Goal: Navigation & Orientation: Find specific page/section

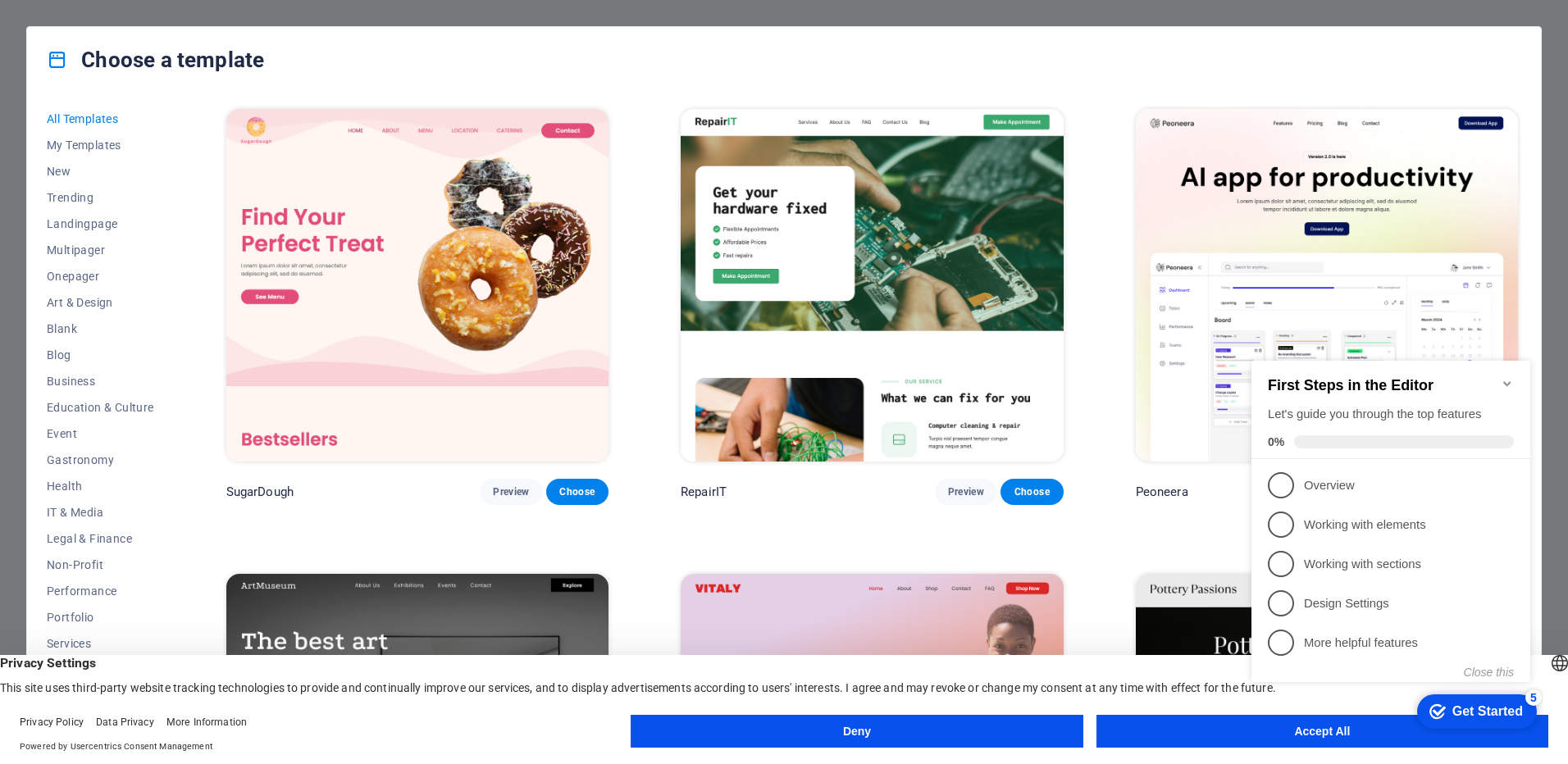
click at [1316, 725] on div "checkmark Get Started 5 First Steps in the Editor Let's guide you through the t…" at bounding box center [1393, 536] width 298 height 398
click at [1329, 729] on div "checkmark Get Started 5 First Steps in the Editor Let's guide you through the t…" at bounding box center [1393, 536] width 298 height 398
drag, startPoint x: 1332, startPoint y: 734, endPoint x: 2577, endPoint y: 1074, distance: 1290.6
click at [1332, 734] on div "checkmark Get Started 5 First Steps in the Editor Let's guide you through the t…" at bounding box center [1393, 536] width 298 height 398
click at [1358, 742] on button "Accept All" at bounding box center [1322, 731] width 452 height 33
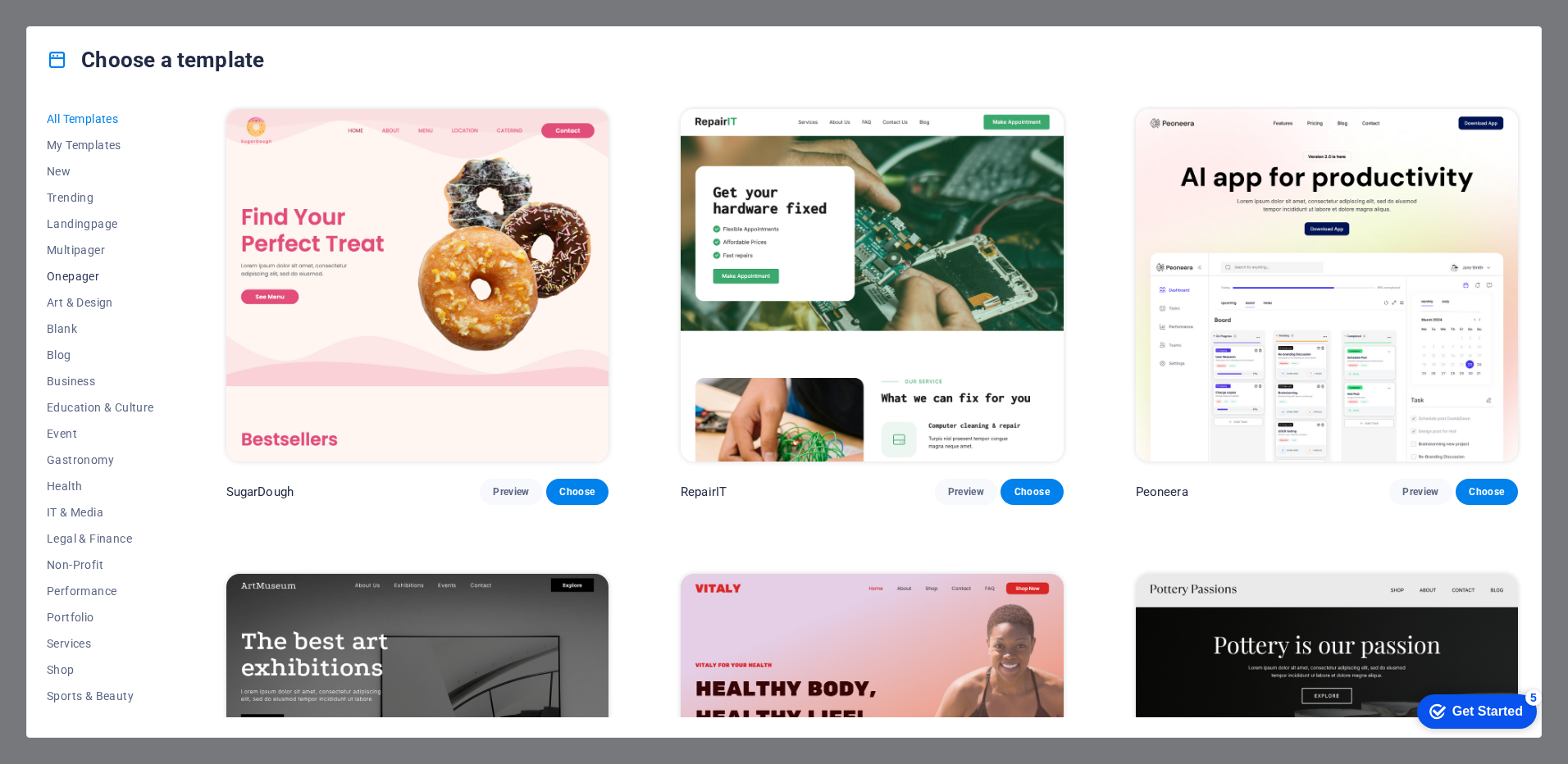
click at [84, 273] on span "Onepager" at bounding box center [100, 277] width 107 height 13
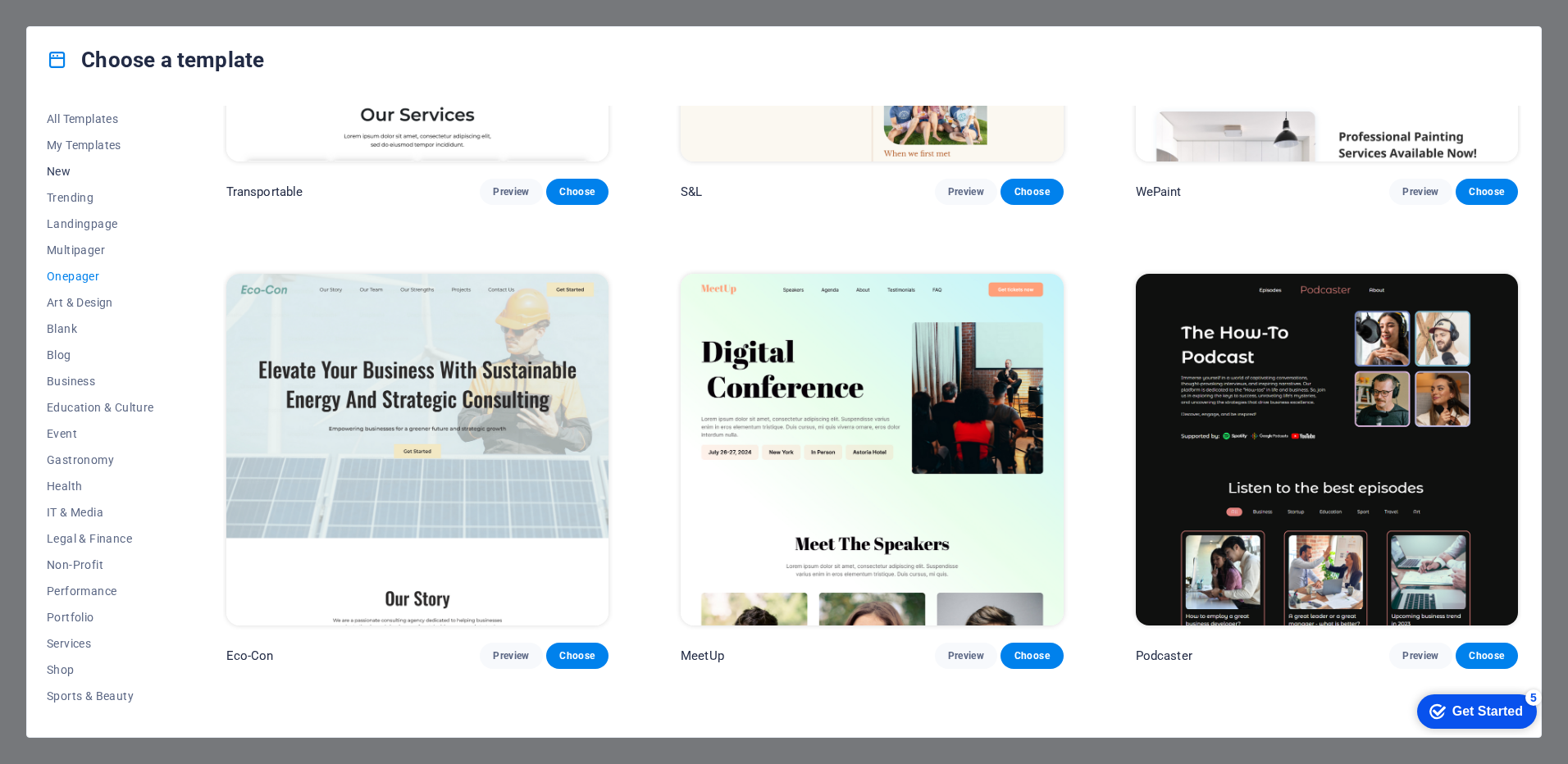
click at [63, 172] on span "New" at bounding box center [100, 171] width 107 height 13
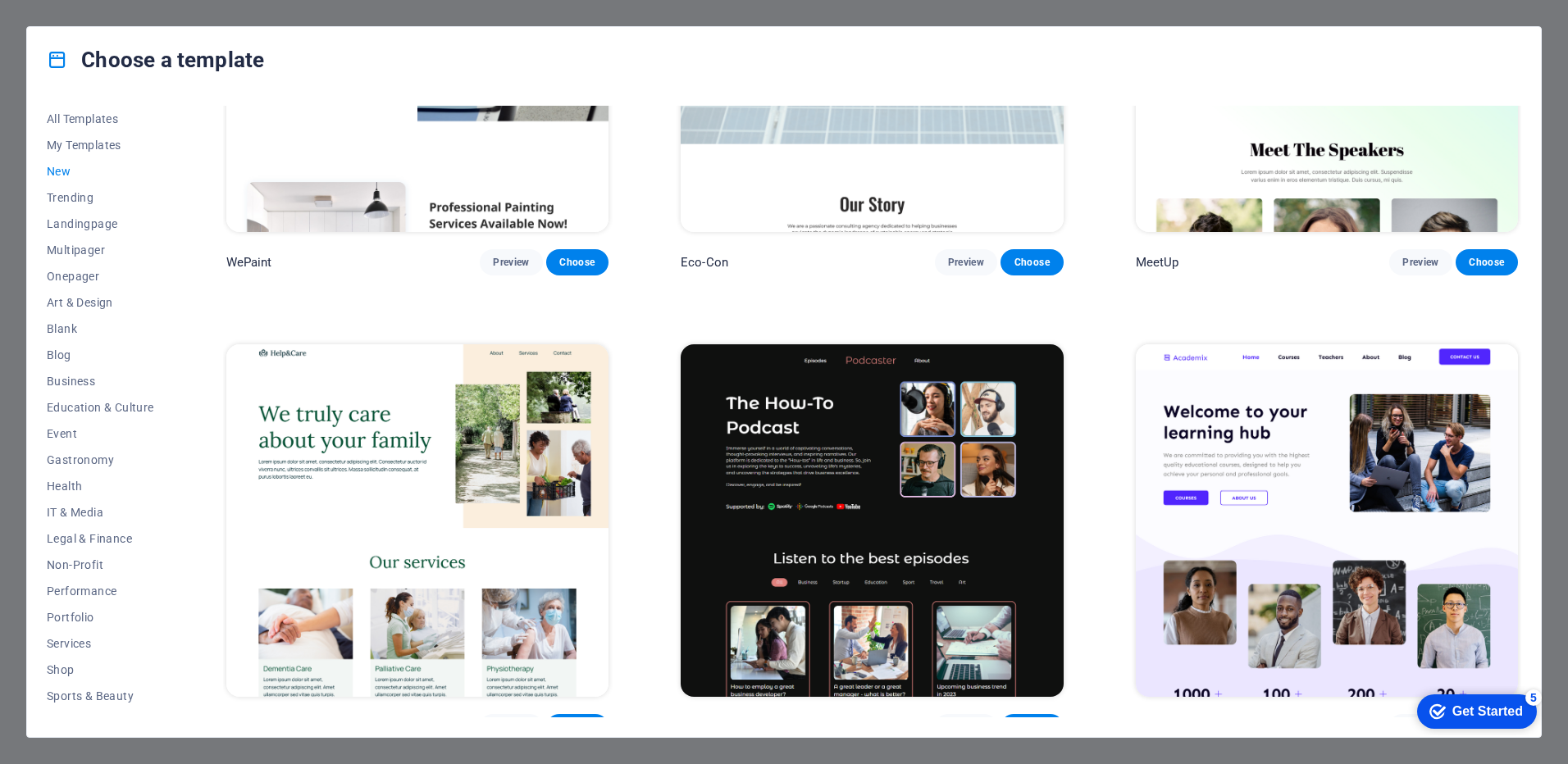
scroll to position [2099, 0]
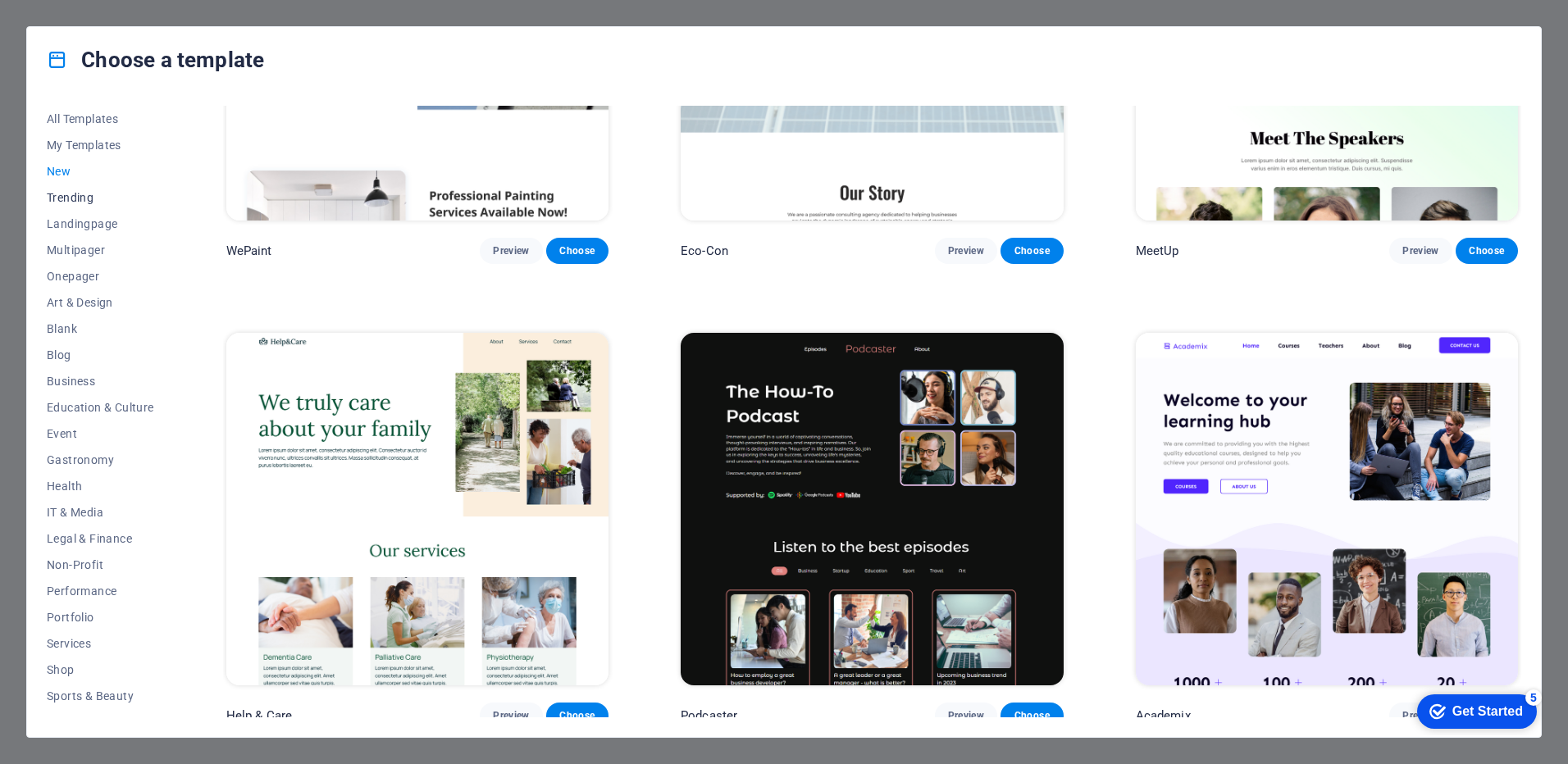
click at [81, 195] on span "Trending" at bounding box center [100, 198] width 107 height 13
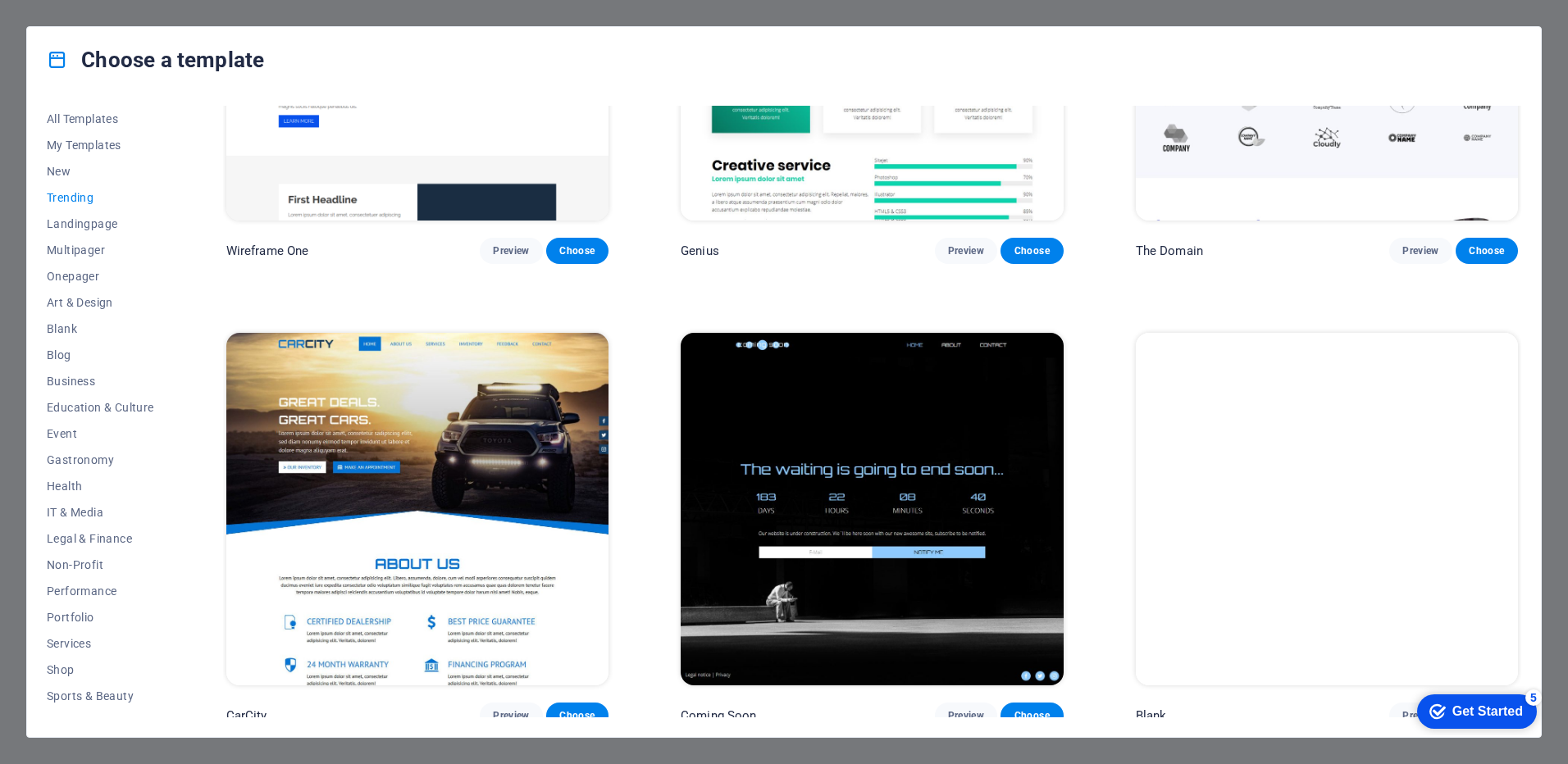
scroll to position [1174, 0]
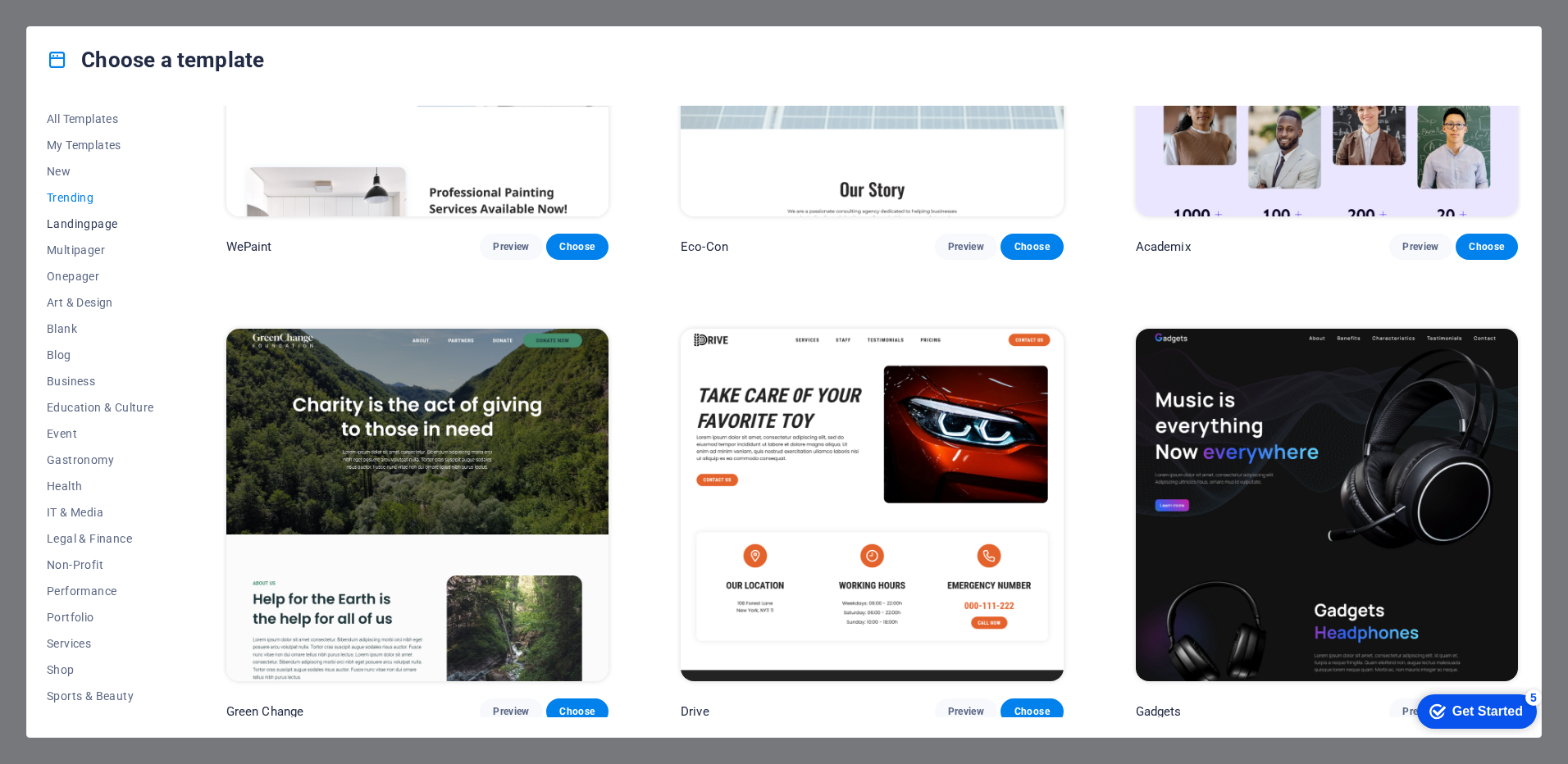
click at [79, 214] on button "Landingpage" at bounding box center [100, 224] width 107 height 26
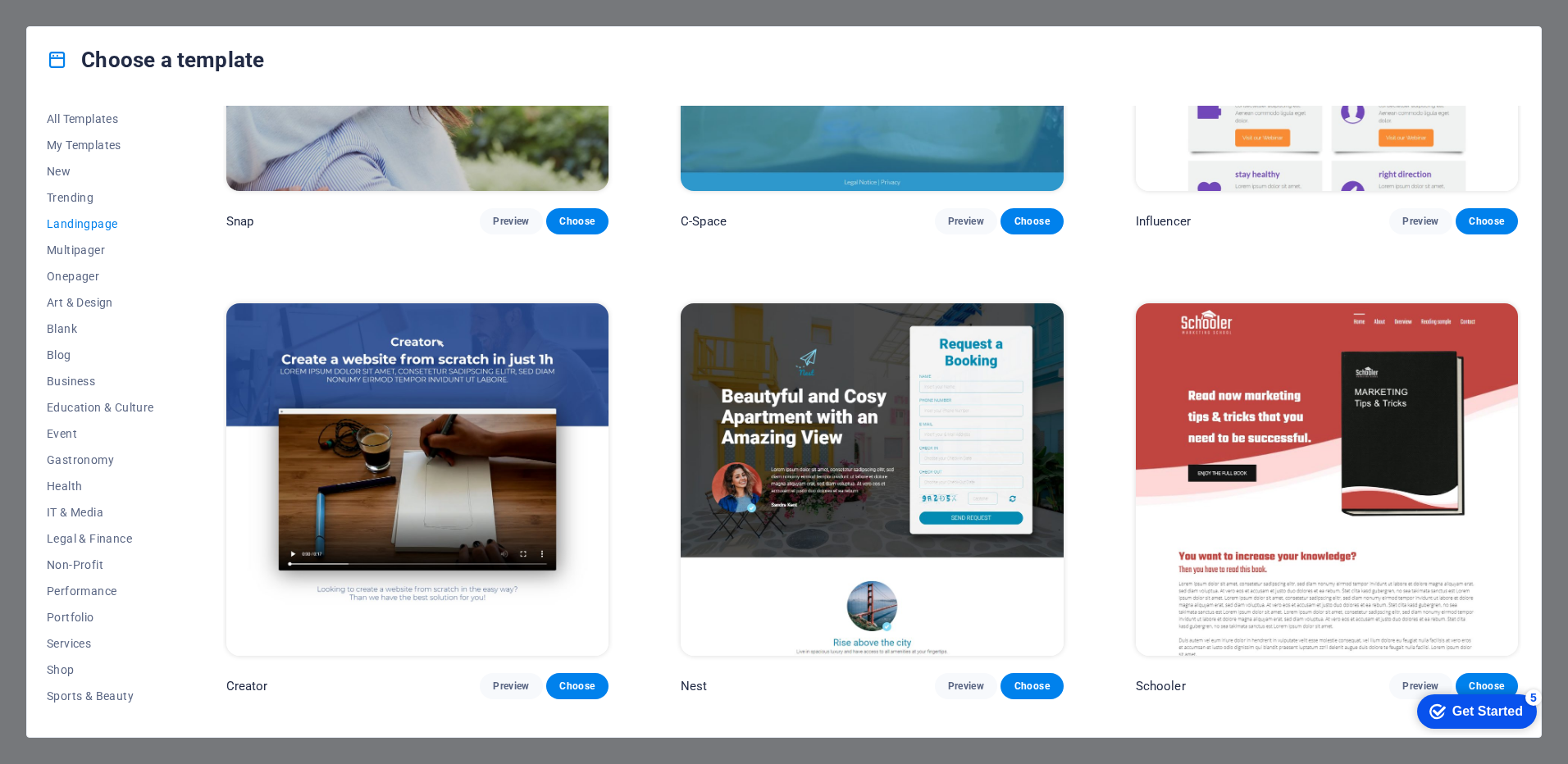
scroll to position [2130, 0]
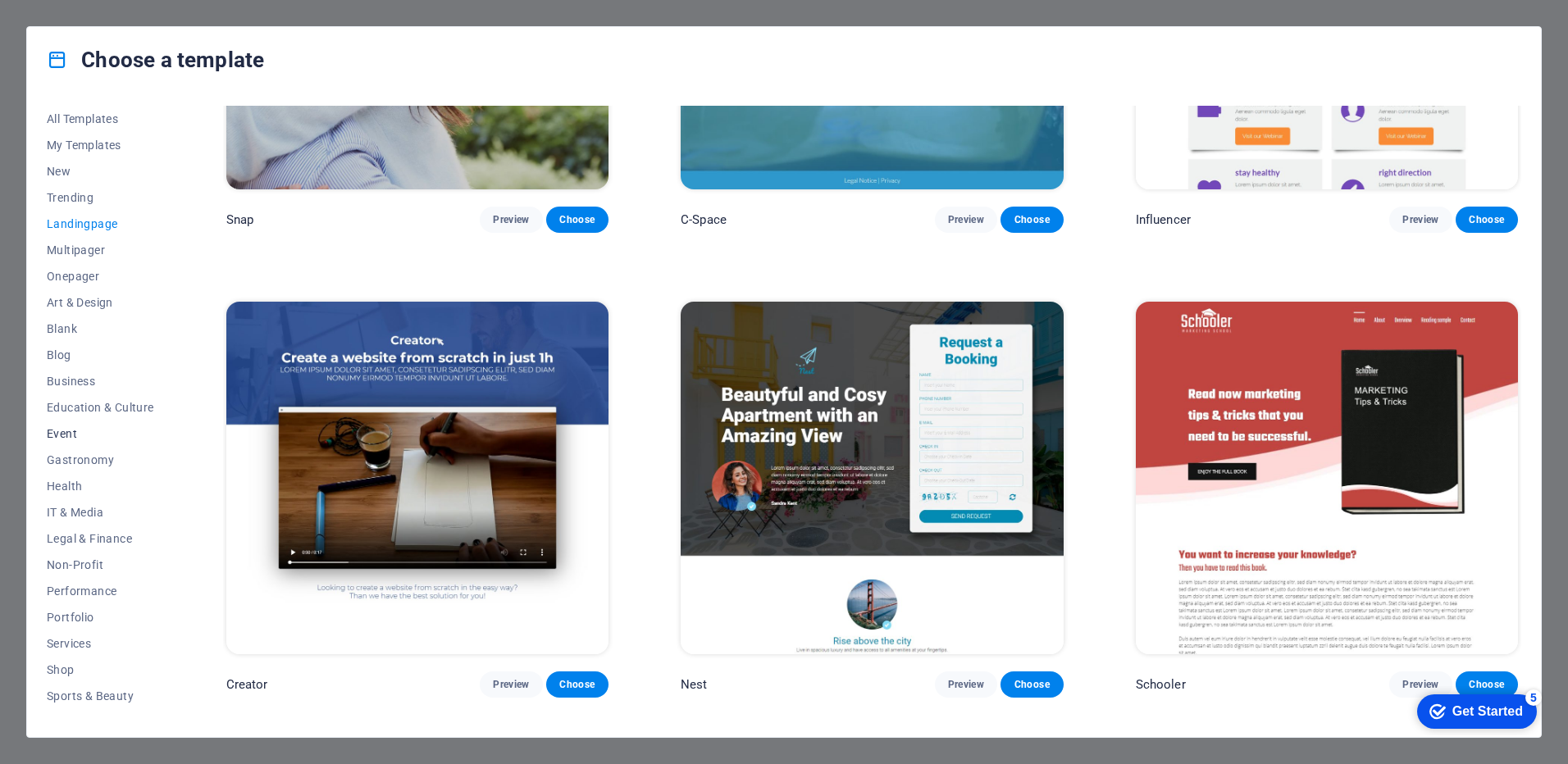
click at [72, 432] on span "Event" at bounding box center [100, 434] width 107 height 13
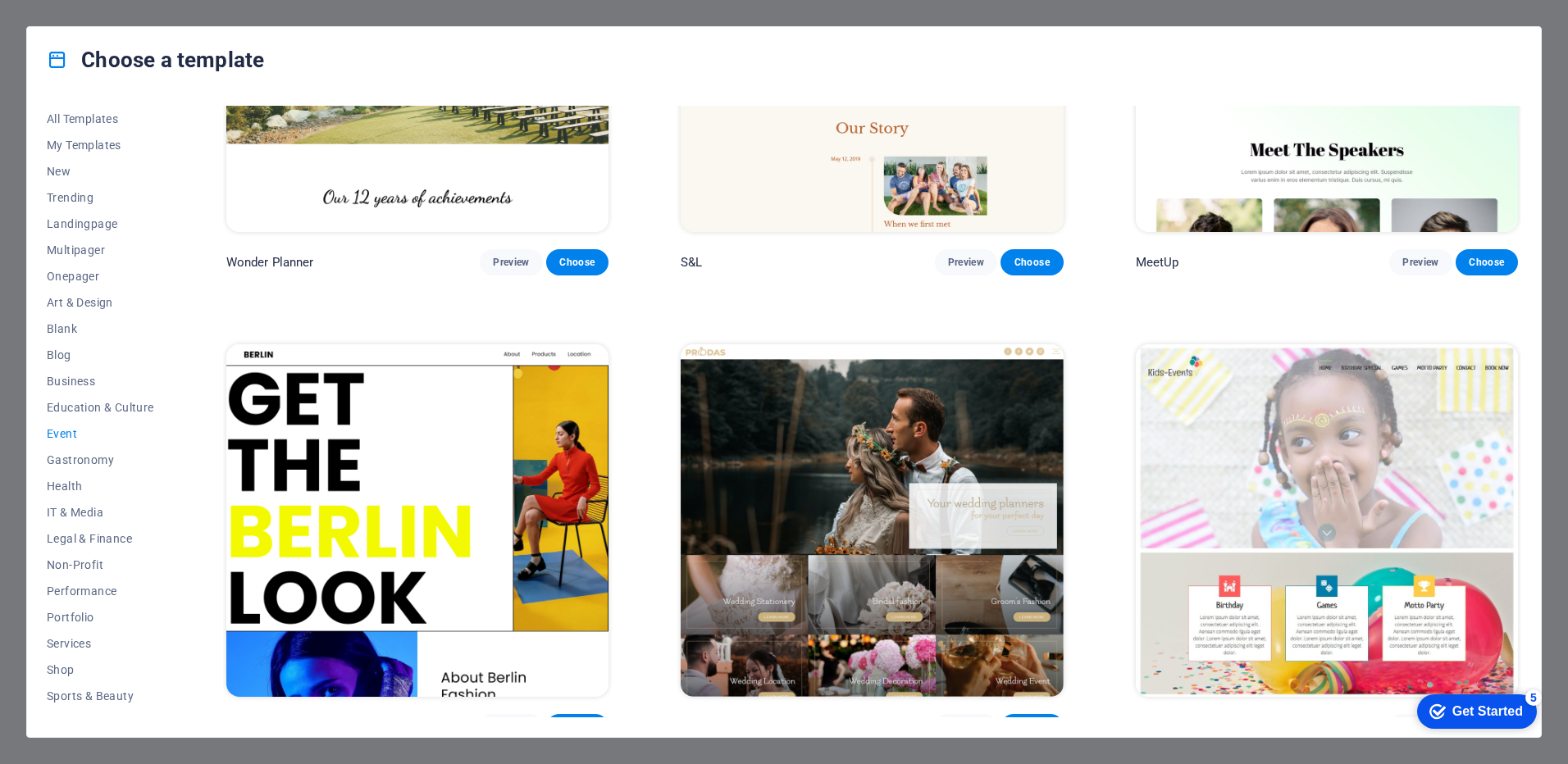
scroll to position [246, 0]
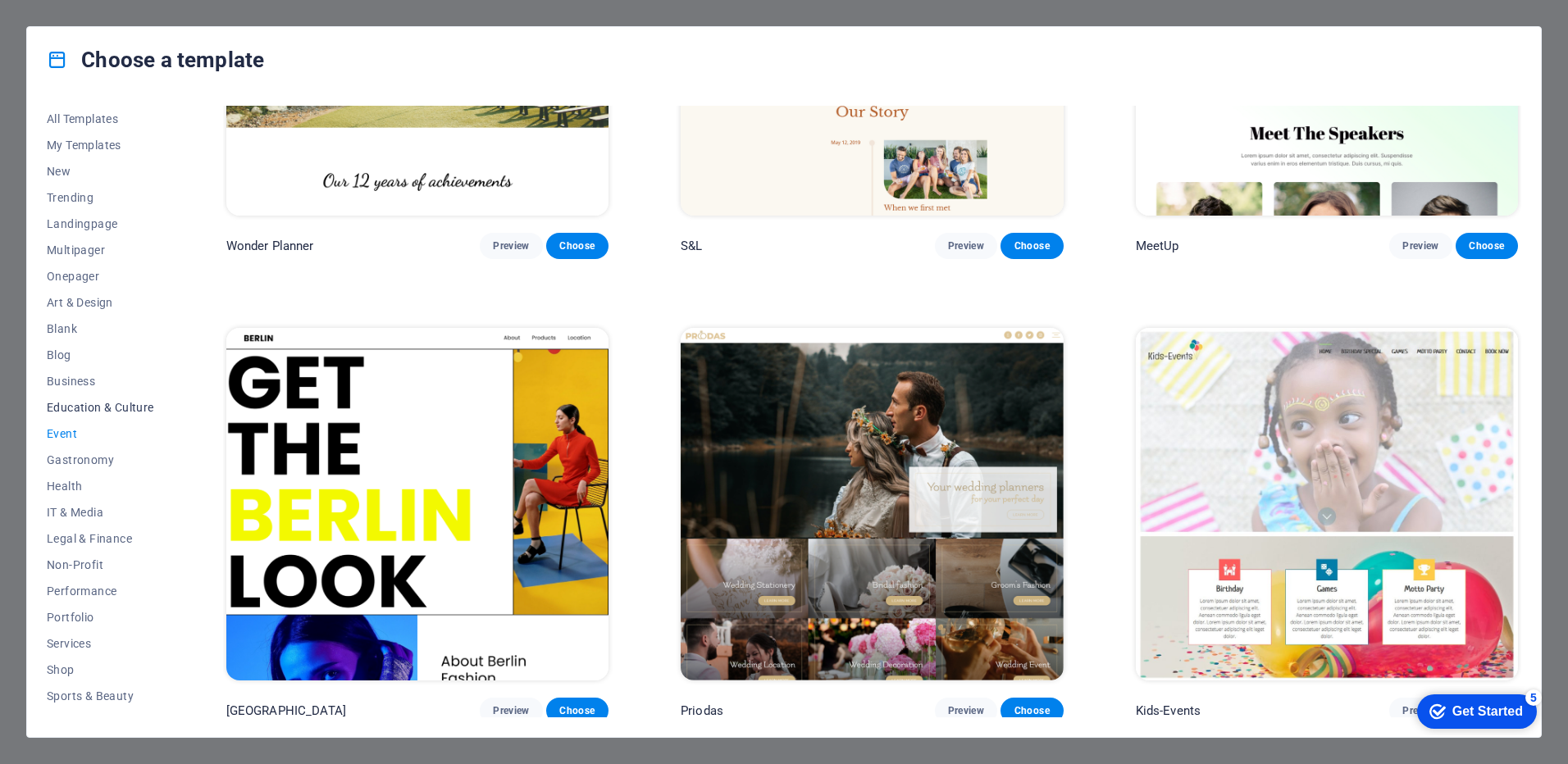
click at [88, 412] on span "Education & Culture" at bounding box center [100, 408] width 107 height 13
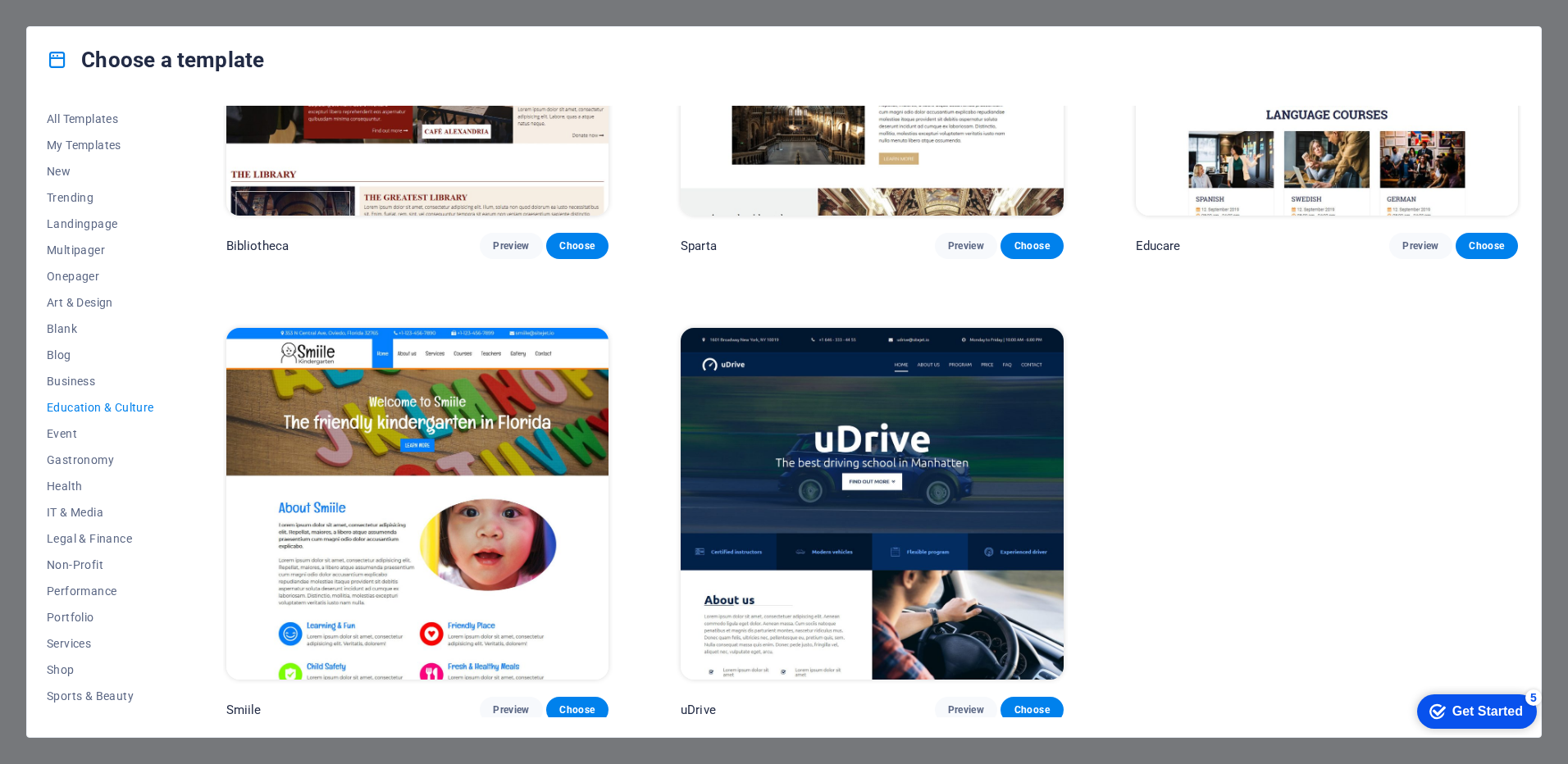
scroll to position [711, 0]
click at [90, 218] on span "Landingpage" at bounding box center [100, 224] width 107 height 13
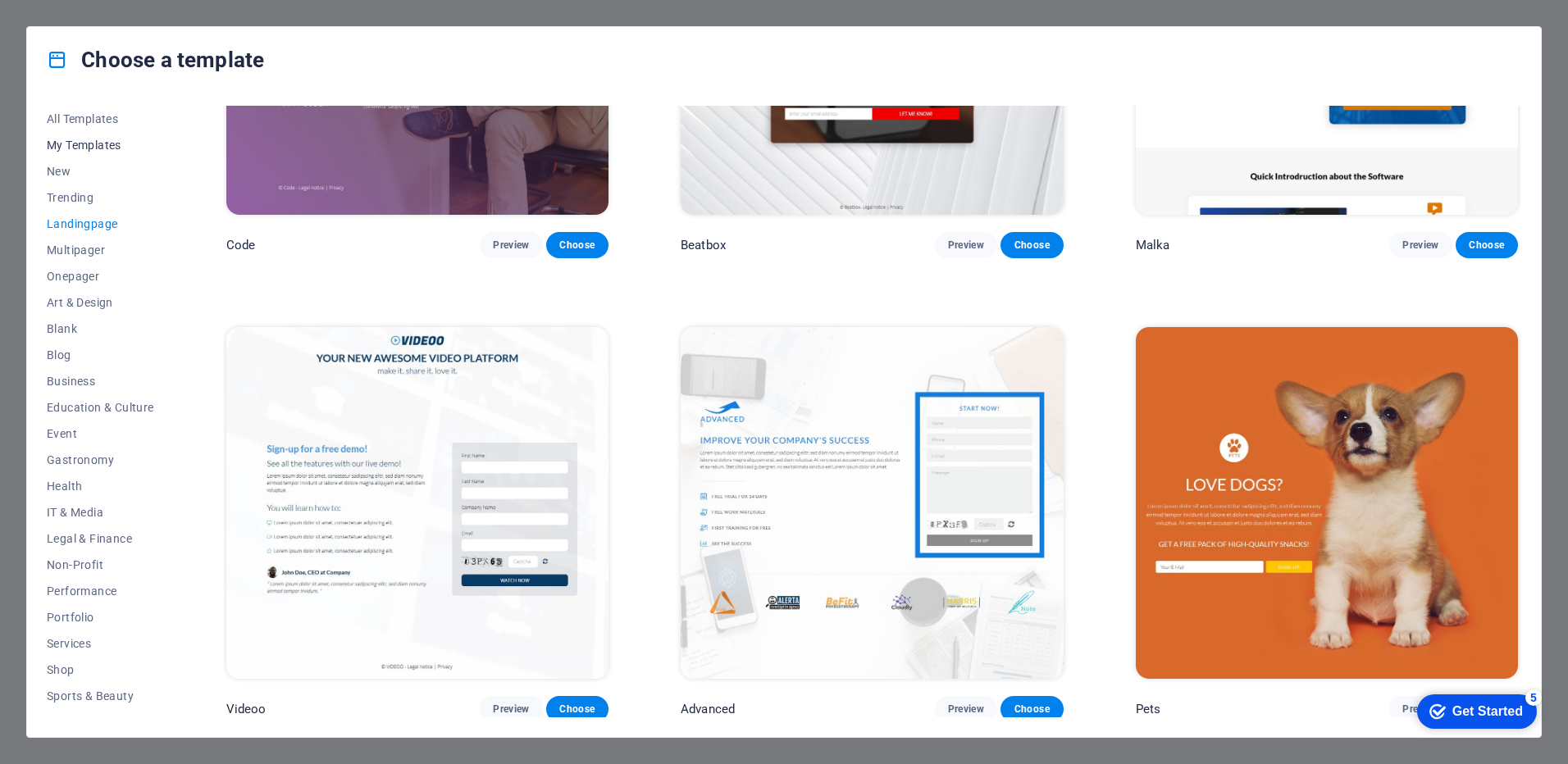
click at [82, 140] on span "My Templates" at bounding box center [100, 145] width 107 height 13
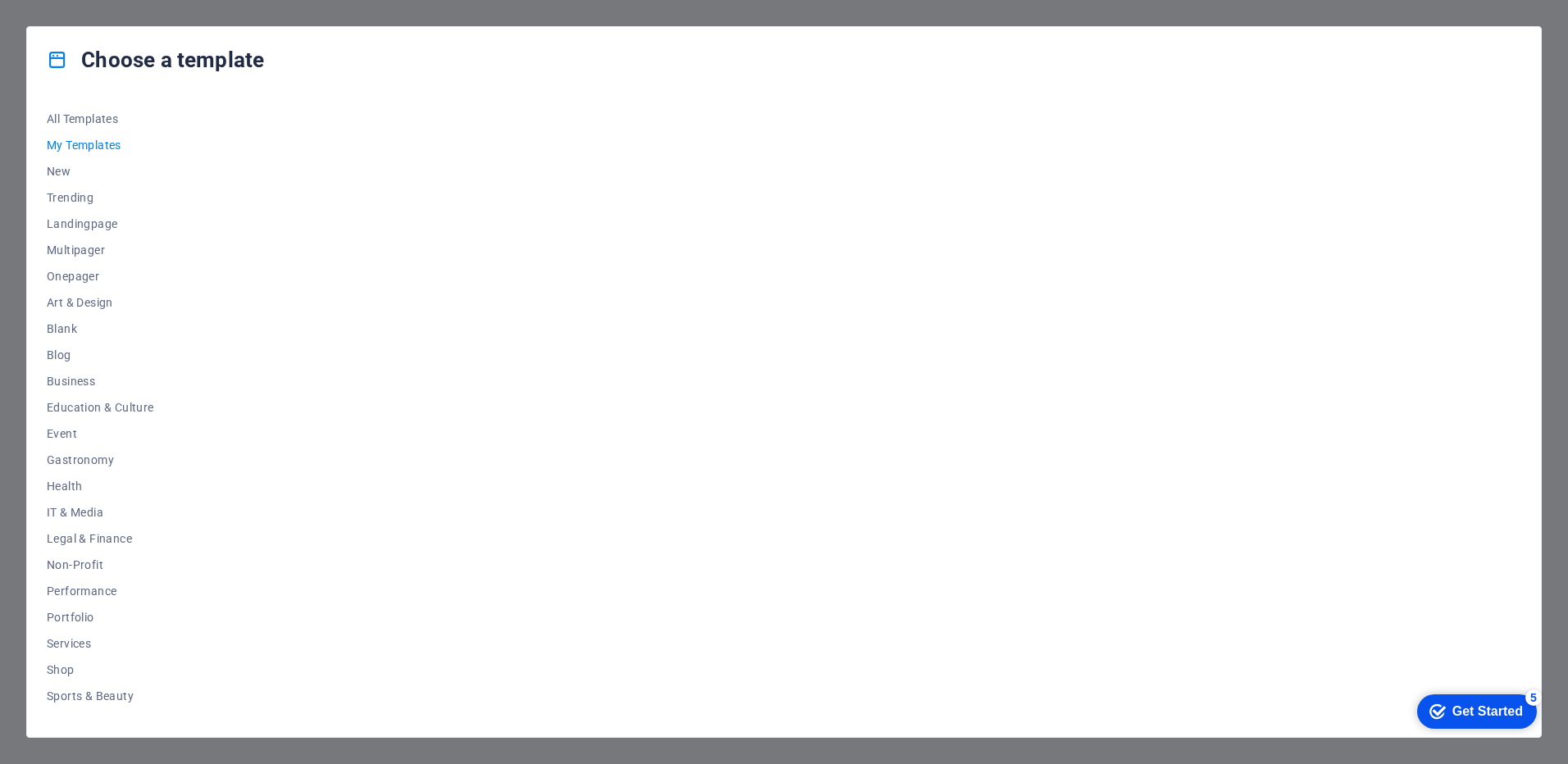
scroll to position [0, 0]
click at [105, 124] on span "All Templates" at bounding box center [100, 119] width 107 height 13
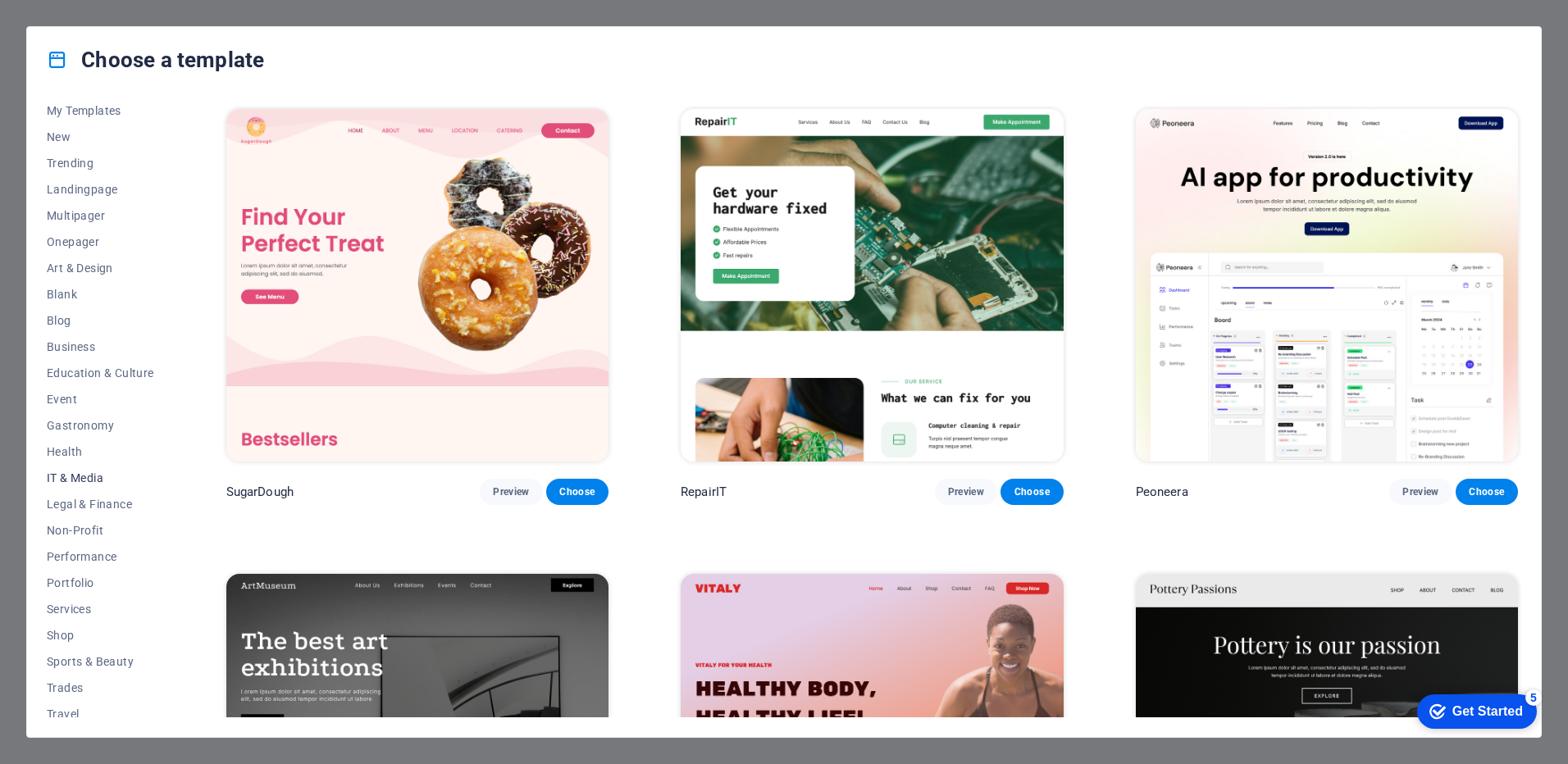
scroll to position [71, 0]
click at [95, 627] on span "Sports & Beauty" at bounding box center [100, 626] width 107 height 13
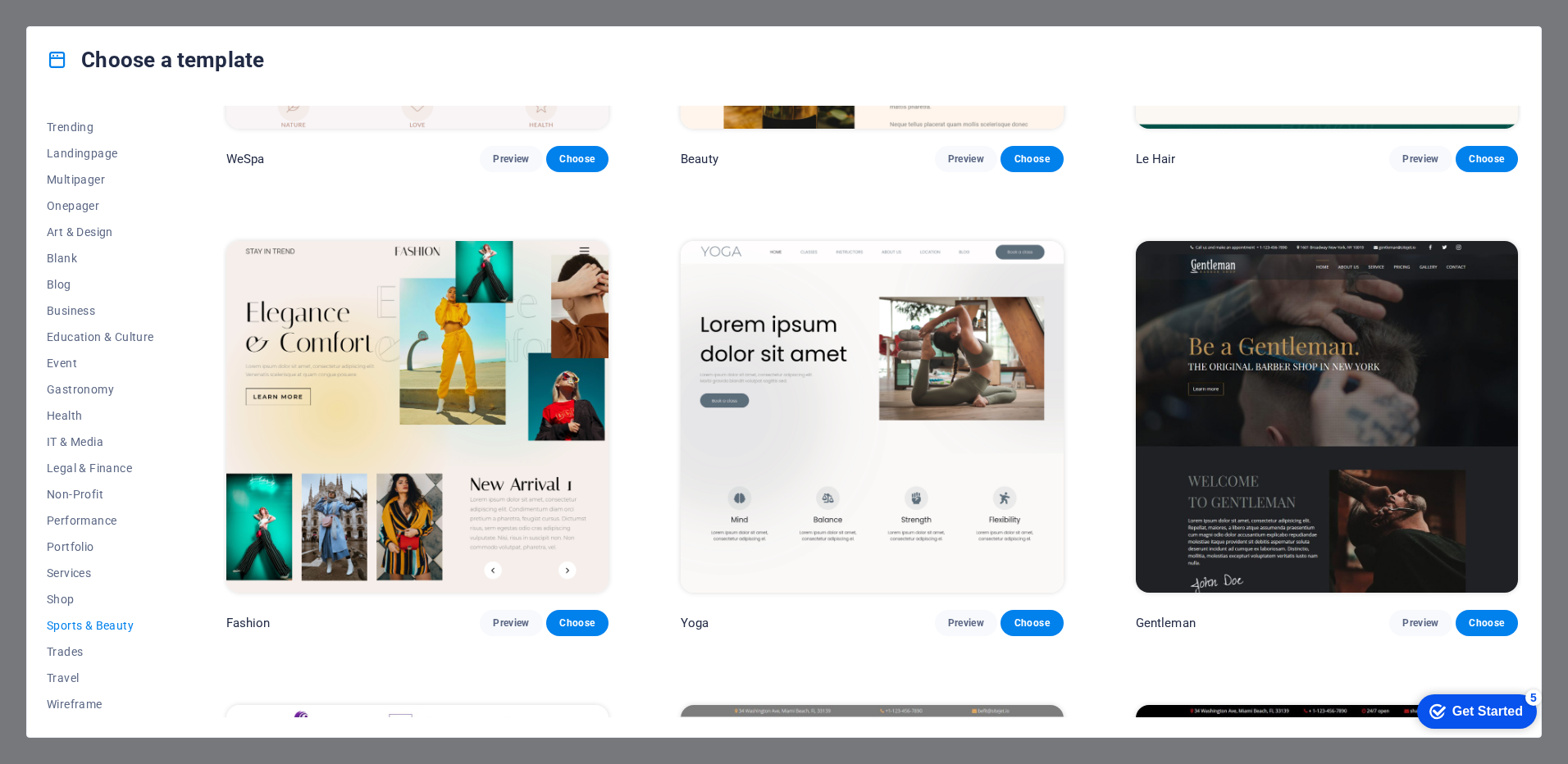
scroll to position [1011, 0]
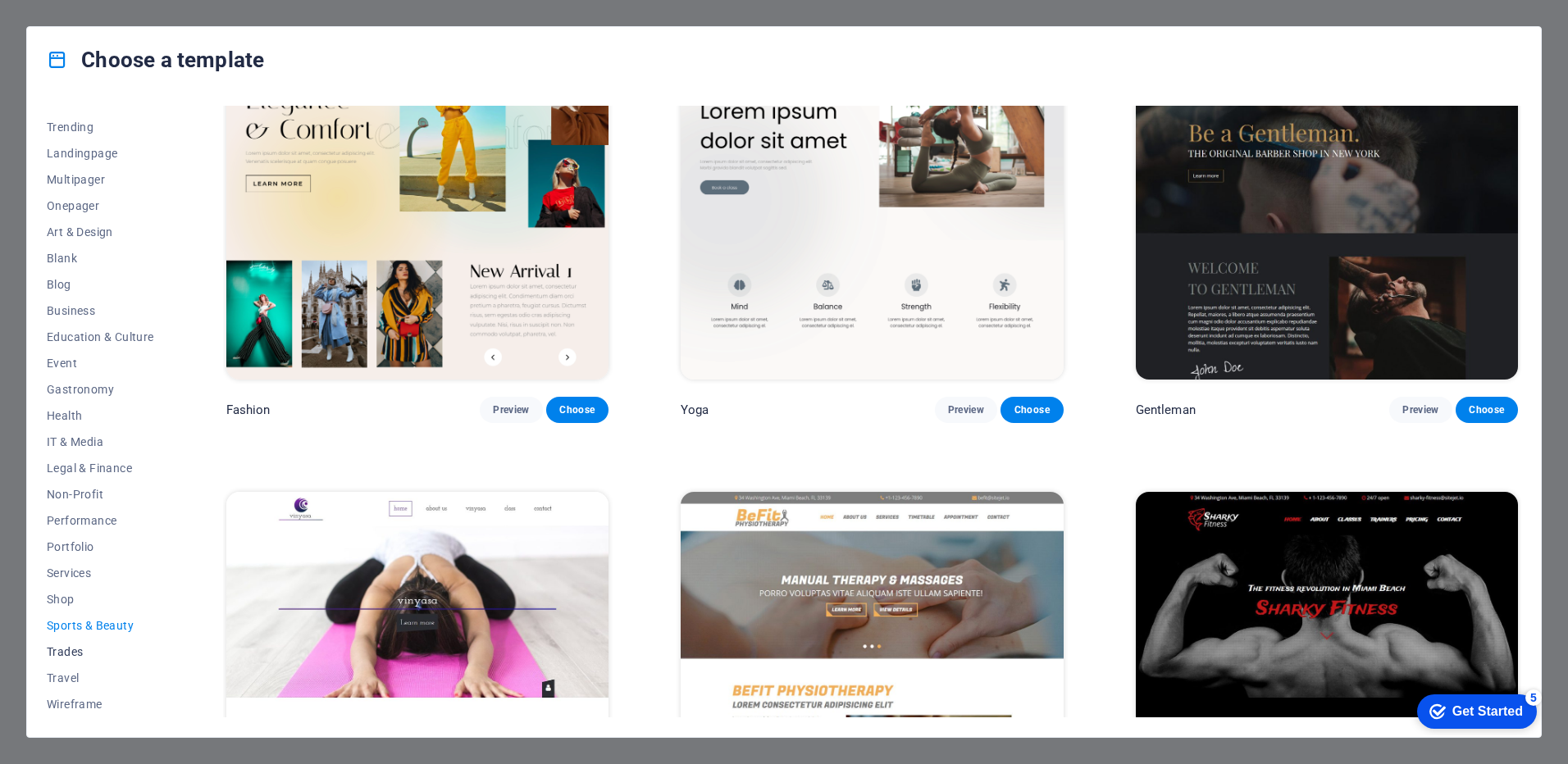
click at [77, 659] on button "Trades" at bounding box center [100, 652] width 107 height 26
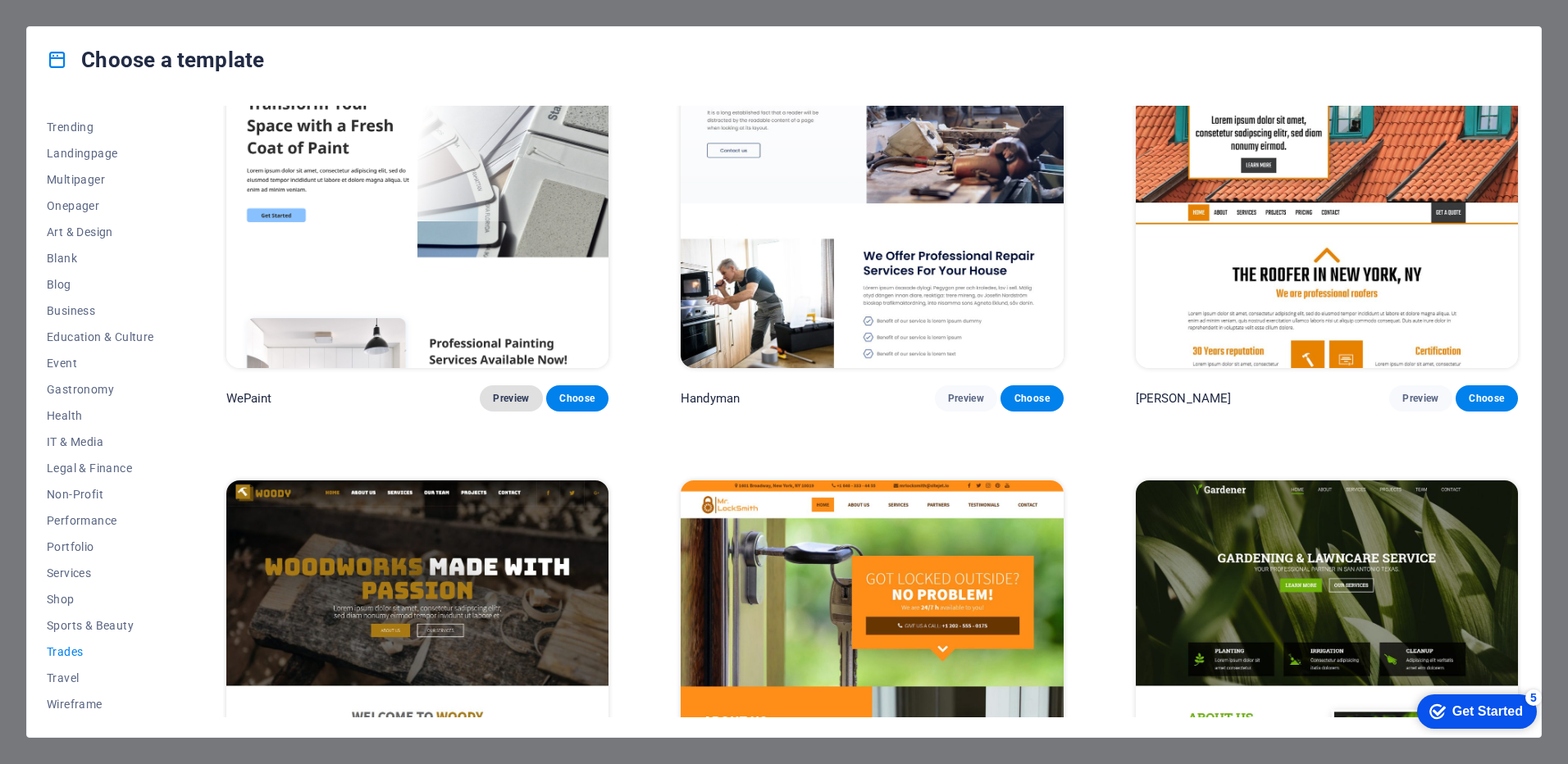
scroll to position [164, 0]
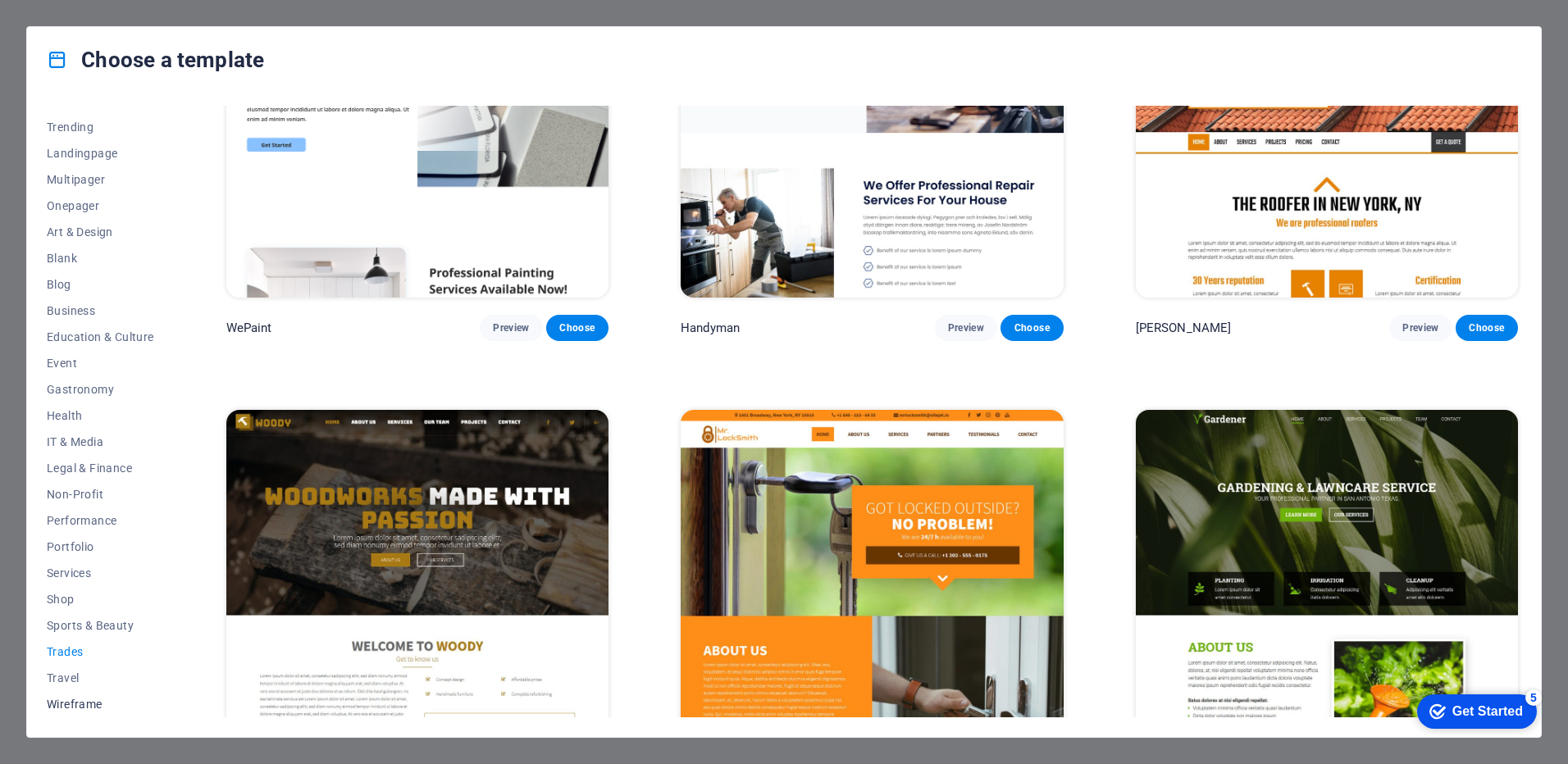
click at [75, 698] on span "Wireframe" at bounding box center [100, 704] width 107 height 13
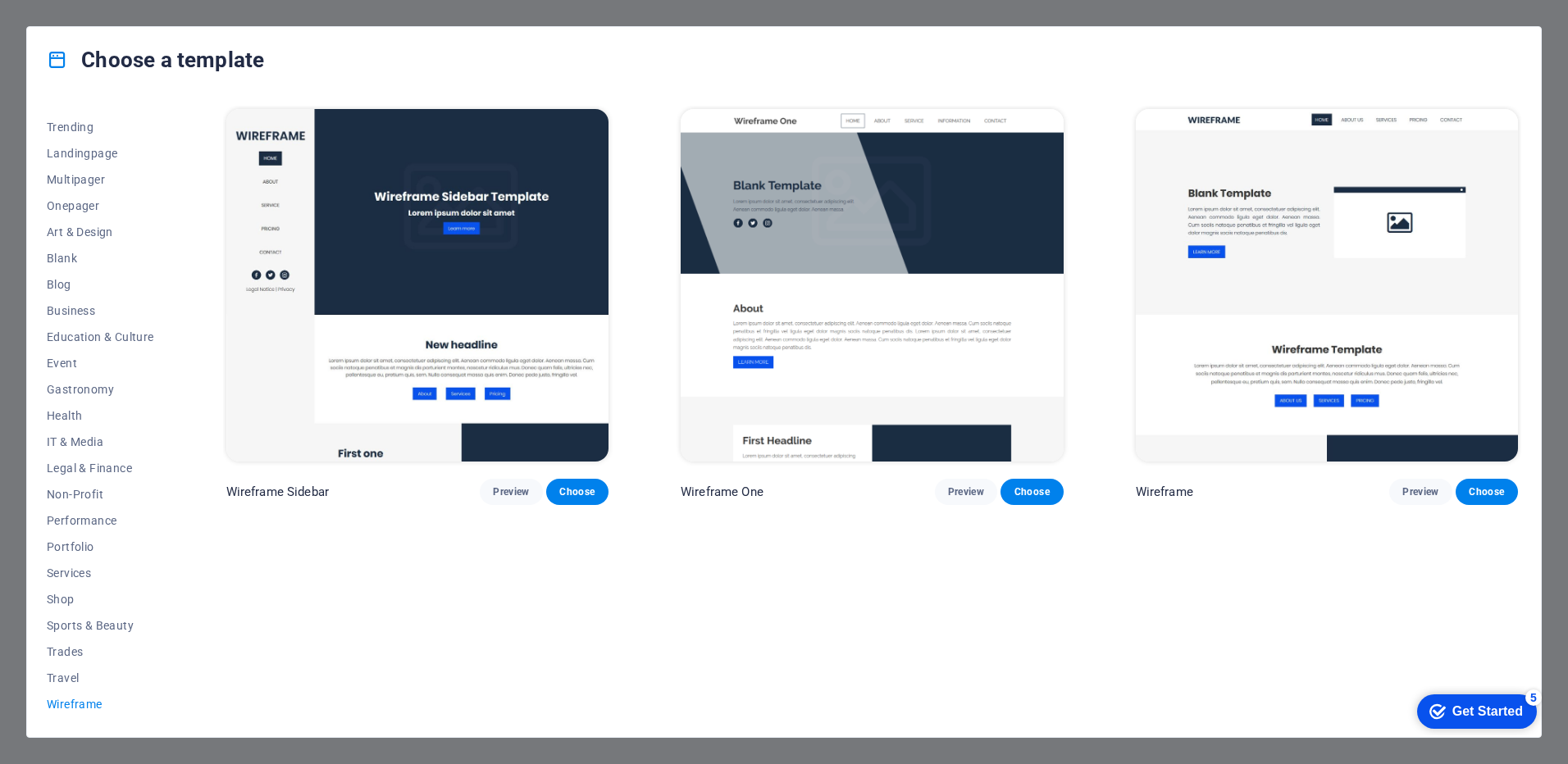
scroll to position [0, 0]
click at [66, 671] on span "Travel" at bounding box center [100, 678] width 107 height 13
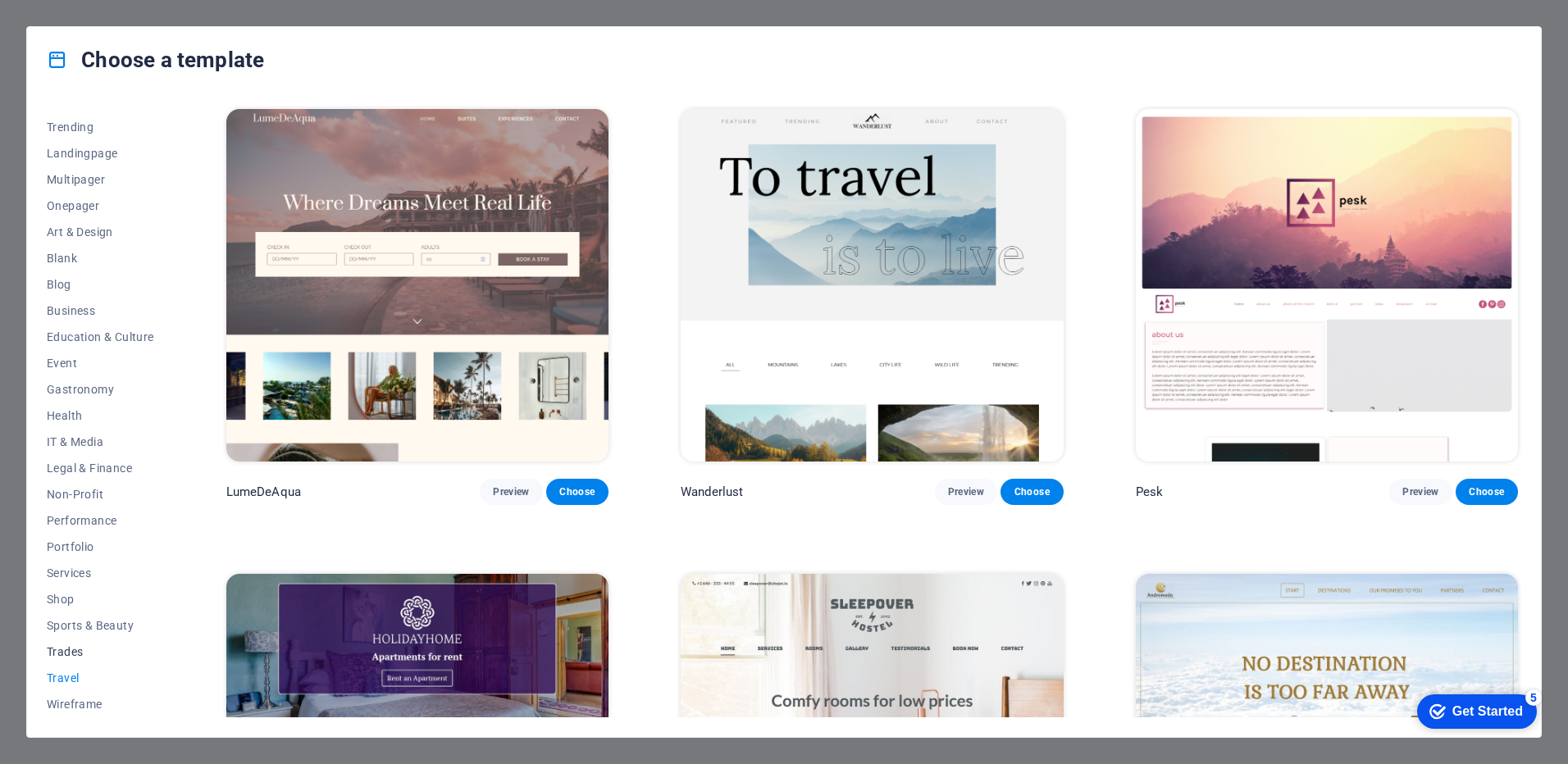
click at [69, 640] on button "Trades" at bounding box center [100, 652] width 107 height 26
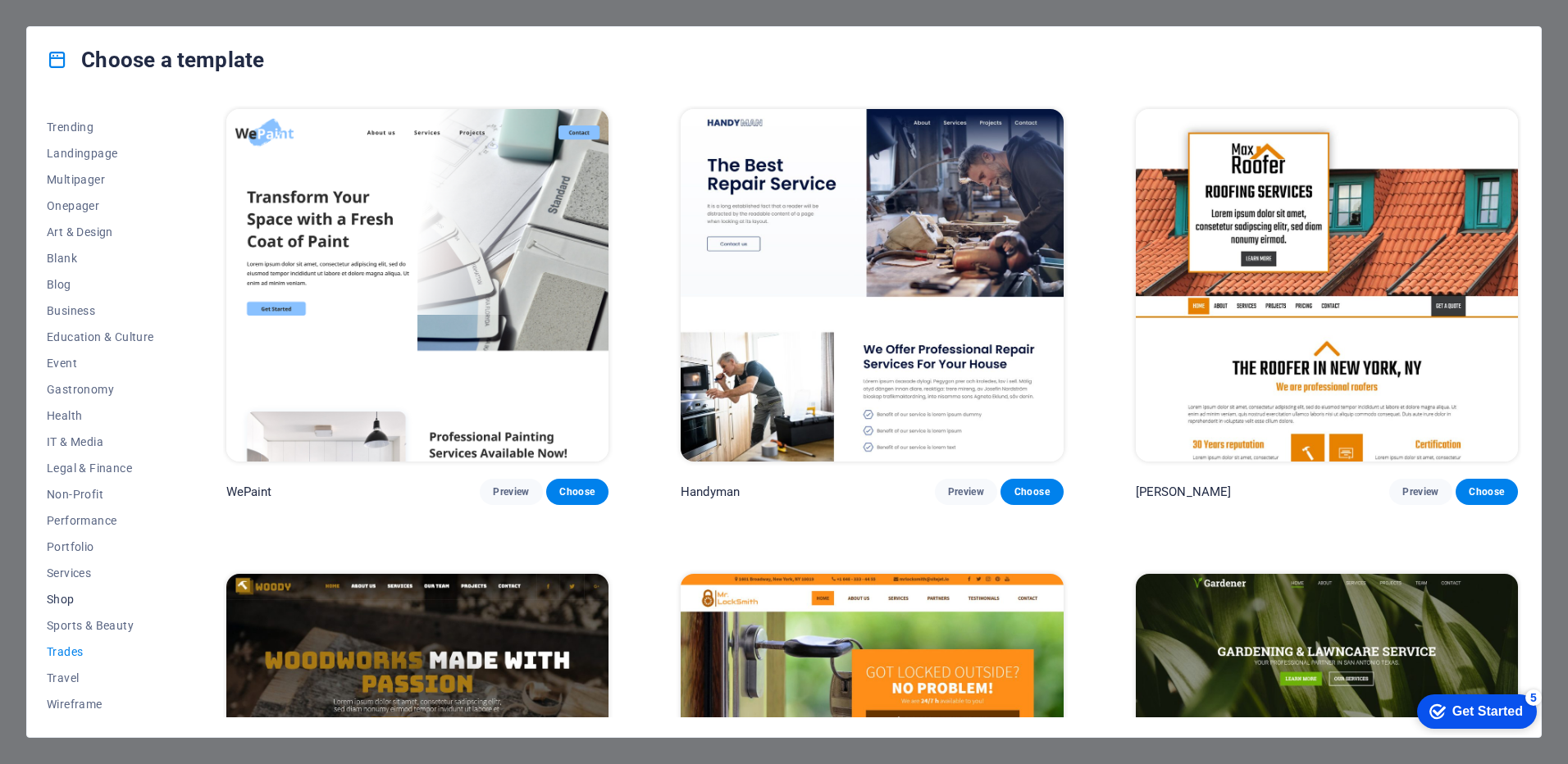
click at [67, 591] on button "Shop" at bounding box center [100, 599] width 107 height 26
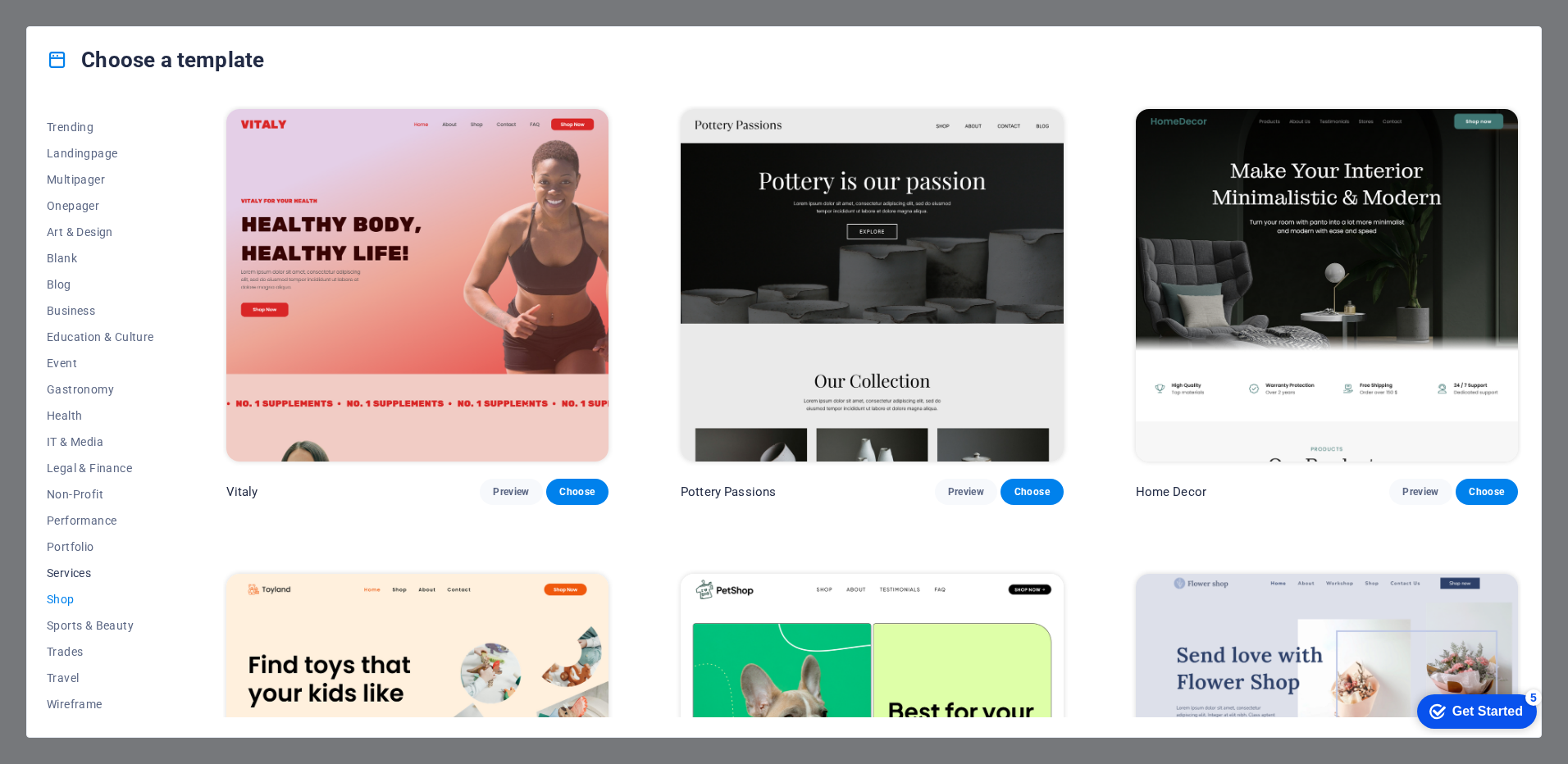
click at [66, 561] on button "Services" at bounding box center [100, 573] width 107 height 26
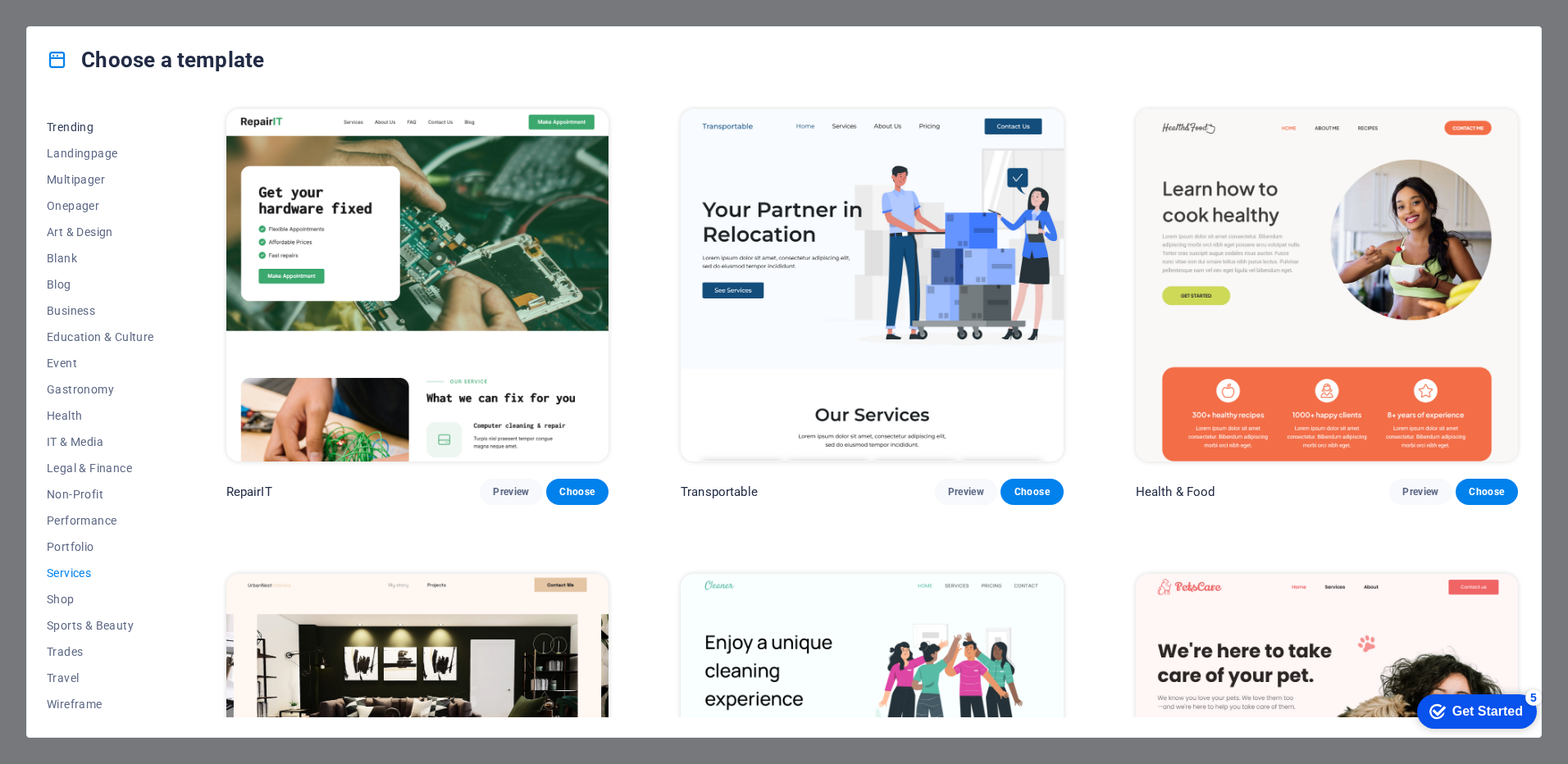
click at [82, 123] on span "Trending" at bounding box center [100, 127] width 107 height 13
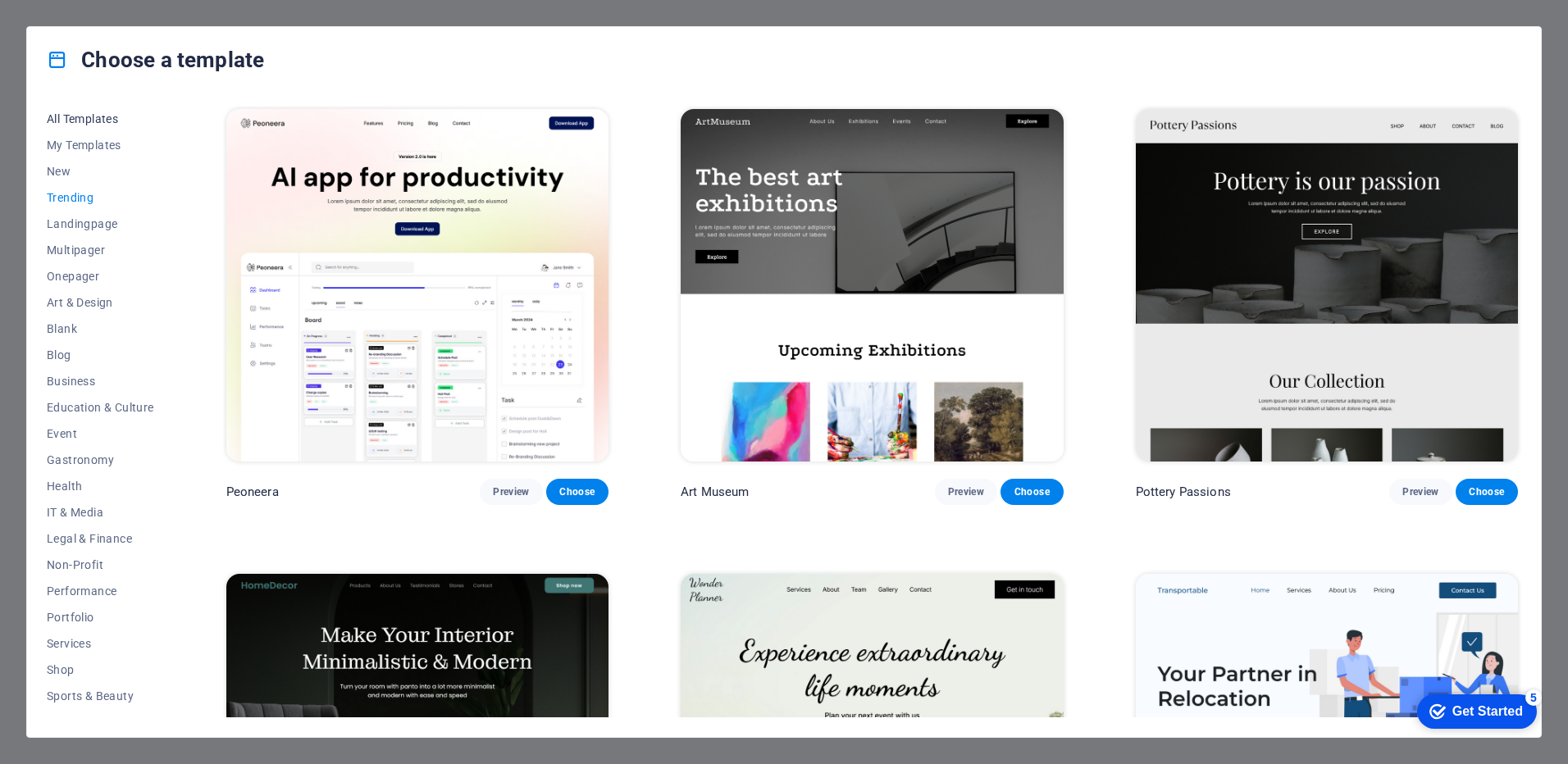
click at [71, 114] on span "All Templates" at bounding box center [100, 119] width 107 height 13
